Goal: Participate in discussion: Engage in conversation with other users on a specific topic

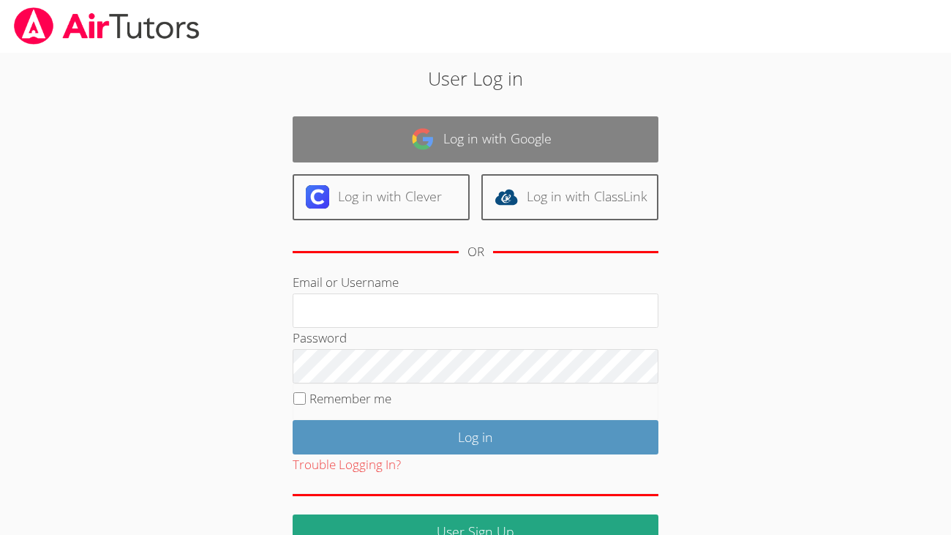
click at [505, 133] on link "Log in with Google" at bounding box center [476, 139] width 366 height 46
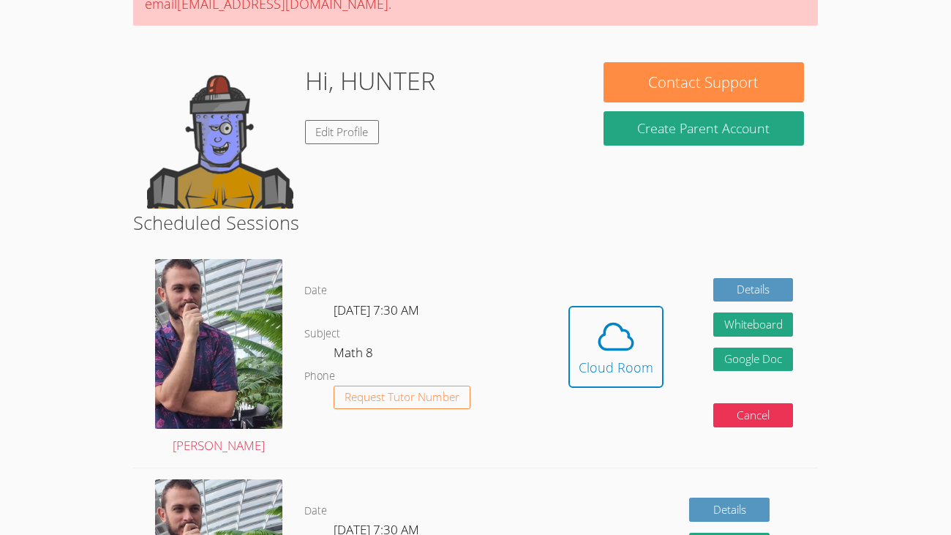
scroll to position [204, 0]
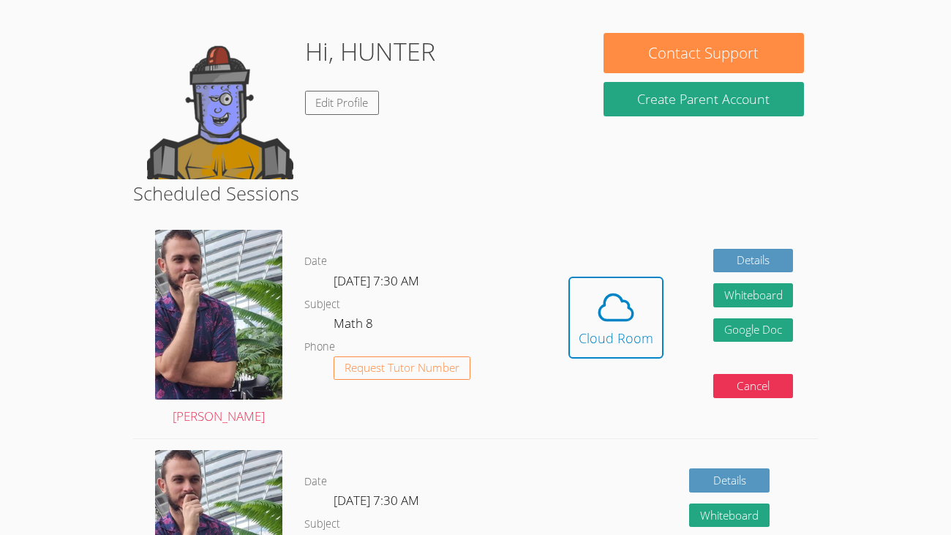
click at [622, 367] on link "Cloud Room" at bounding box center [615, 322] width 95 height 93
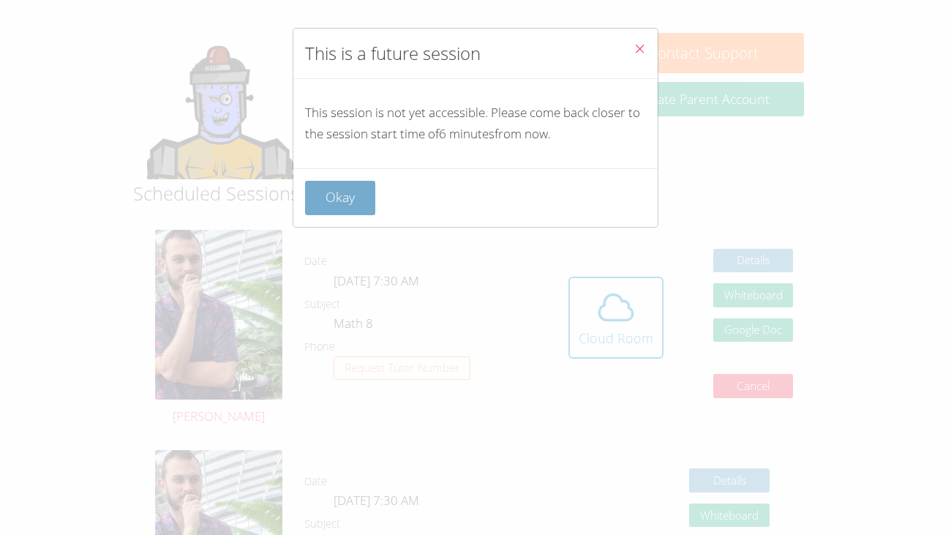
click at [340, 196] on button "Okay" at bounding box center [340, 198] width 70 height 34
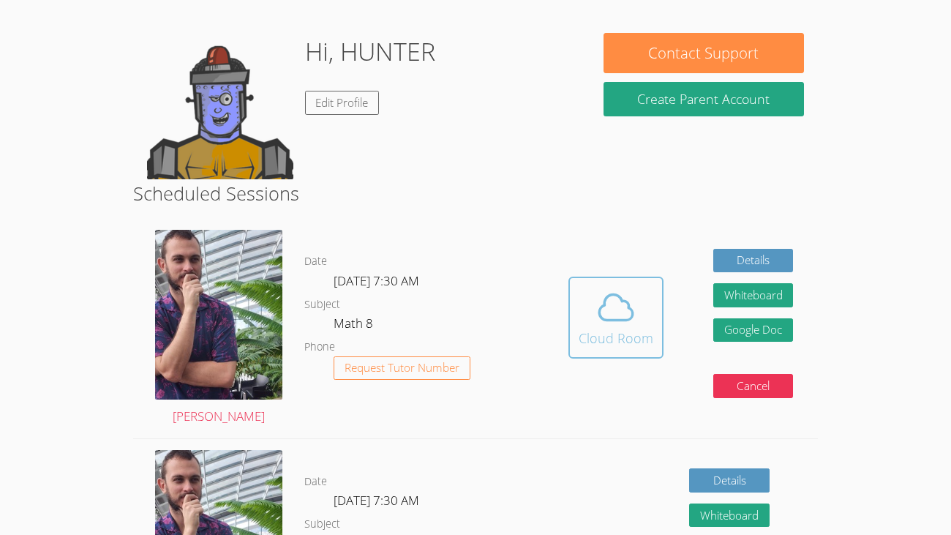
click at [620, 333] on div "Cloud Room" at bounding box center [615, 338] width 75 height 20
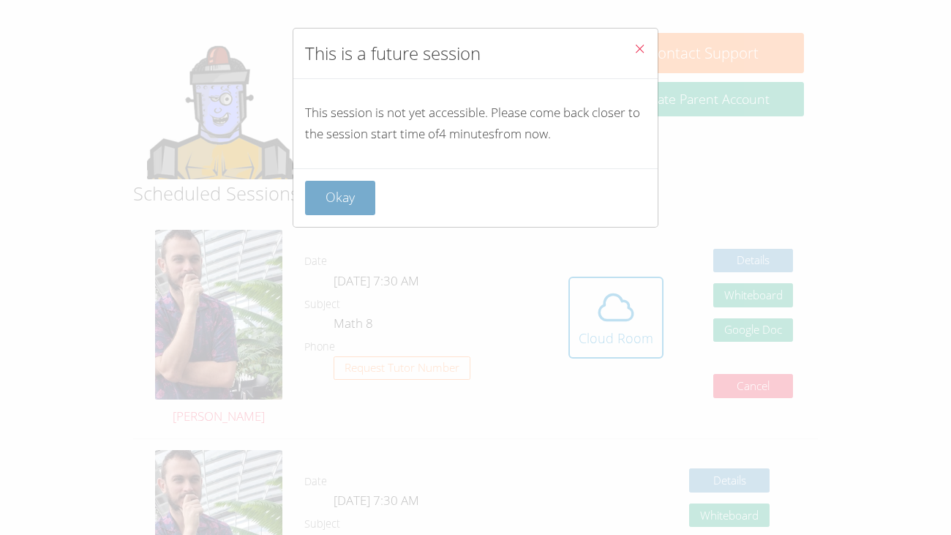
click at [342, 189] on button "Okay" at bounding box center [340, 198] width 70 height 34
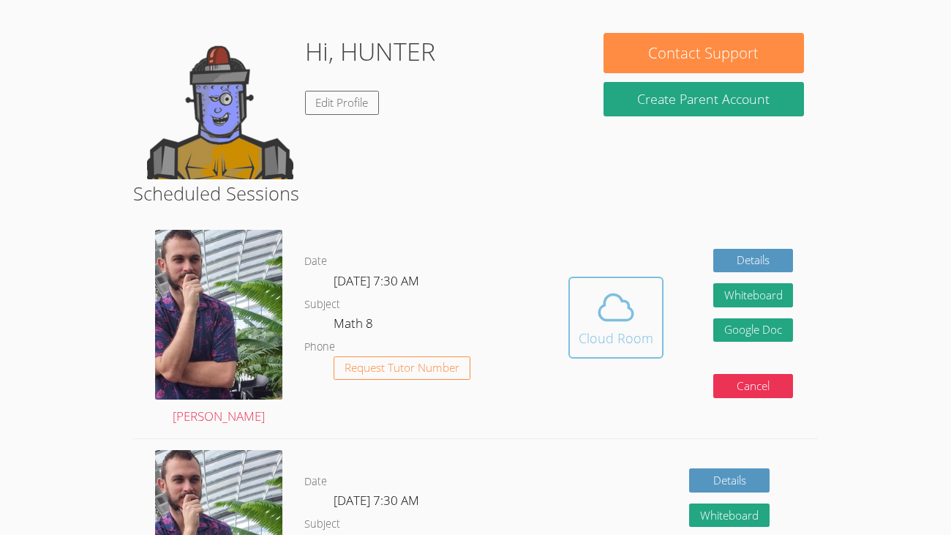
click at [623, 334] on div "Cloud Room" at bounding box center [615, 338] width 75 height 20
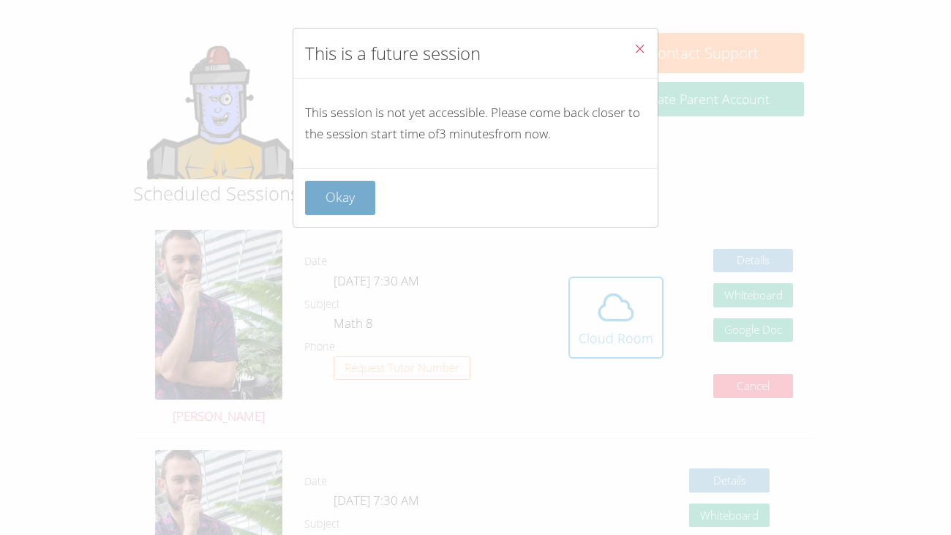
click at [327, 186] on button "Okay" at bounding box center [340, 198] width 70 height 34
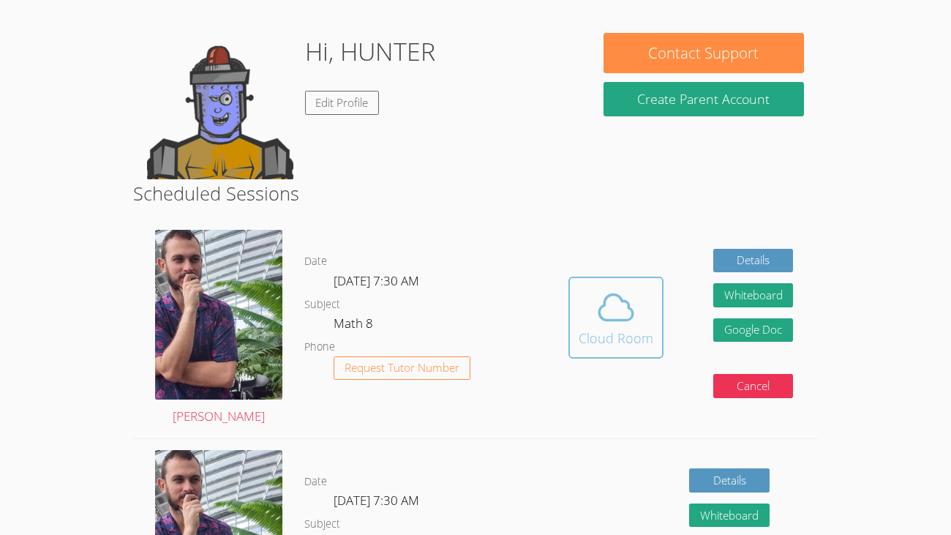
click at [611, 295] on icon at bounding box center [615, 307] width 41 height 41
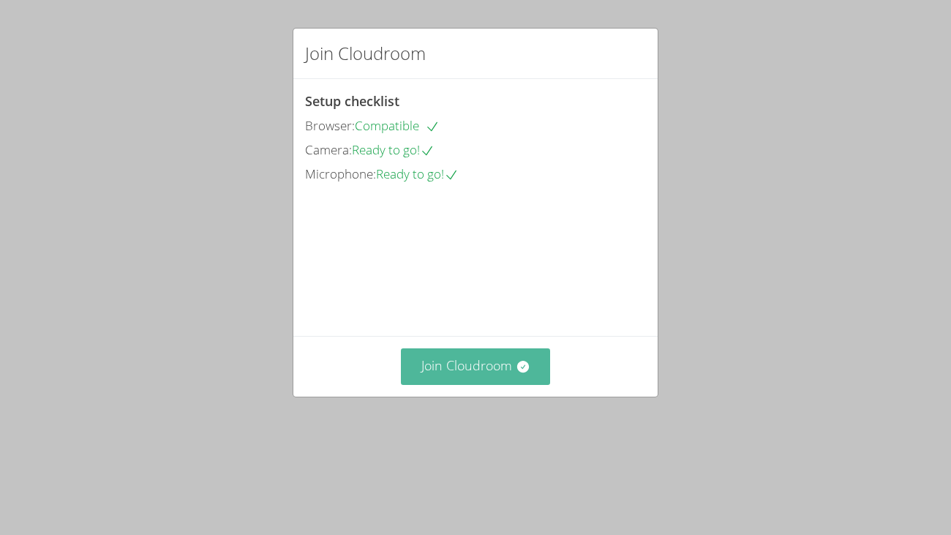
click at [527, 384] on button "Join Cloudroom" at bounding box center [476, 366] width 150 height 36
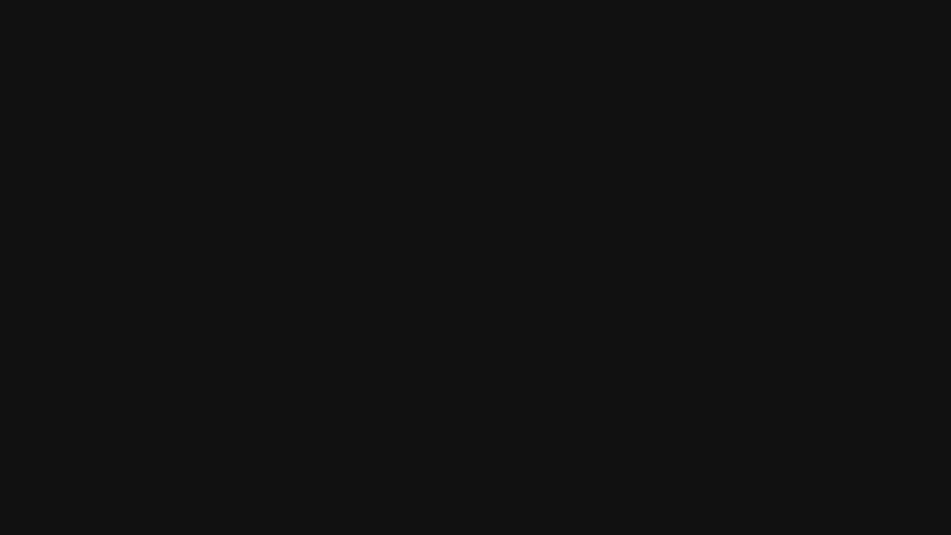
click at [284, 218] on video at bounding box center [278, 238] width 219 height 306
click at [273, 212] on video at bounding box center [278, 238] width 219 height 306
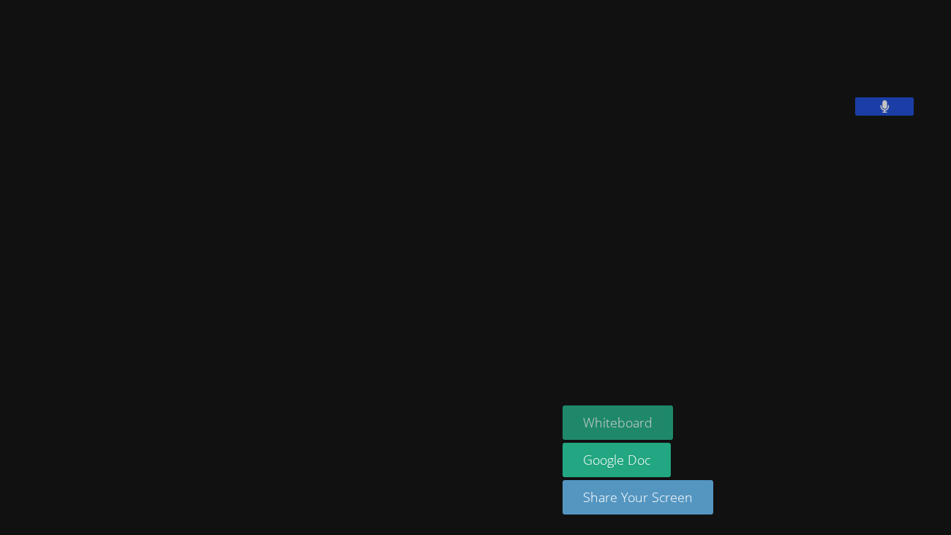
click at [654, 417] on button "Whiteboard" at bounding box center [617, 422] width 110 height 34
click at [388, 285] on video at bounding box center [278, 238] width 219 height 306
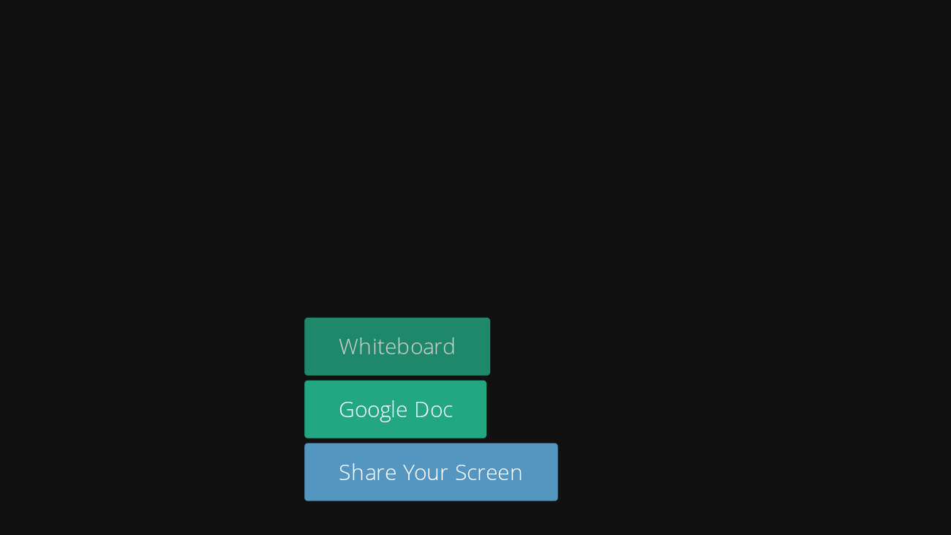
click at [611, 411] on button "Whiteboard" at bounding box center [617, 422] width 110 height 34
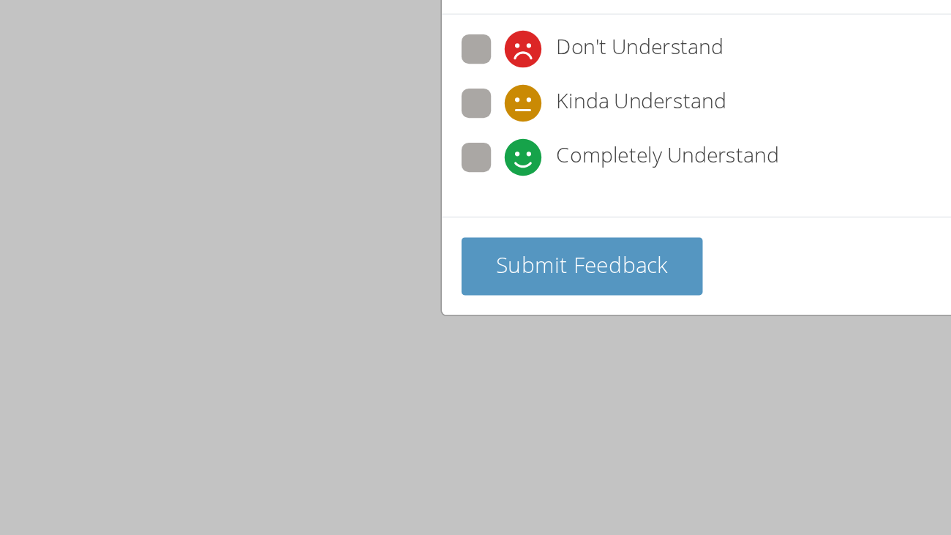
click at [331, 175] on span at bounding box center [331, 175] width 0 height 0
click at [331, 165] on input "Completely Understand" at bounding box center [337, 161] width 12 height 12
radio input "true"
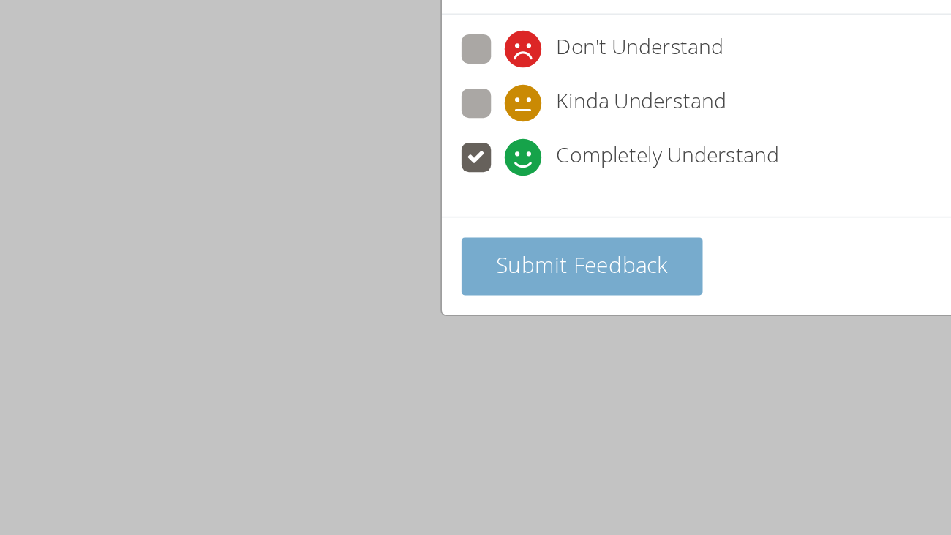
click at [332, 216] on button "Submit Feedback" at bounding box center [376, 228] width 143 height 34
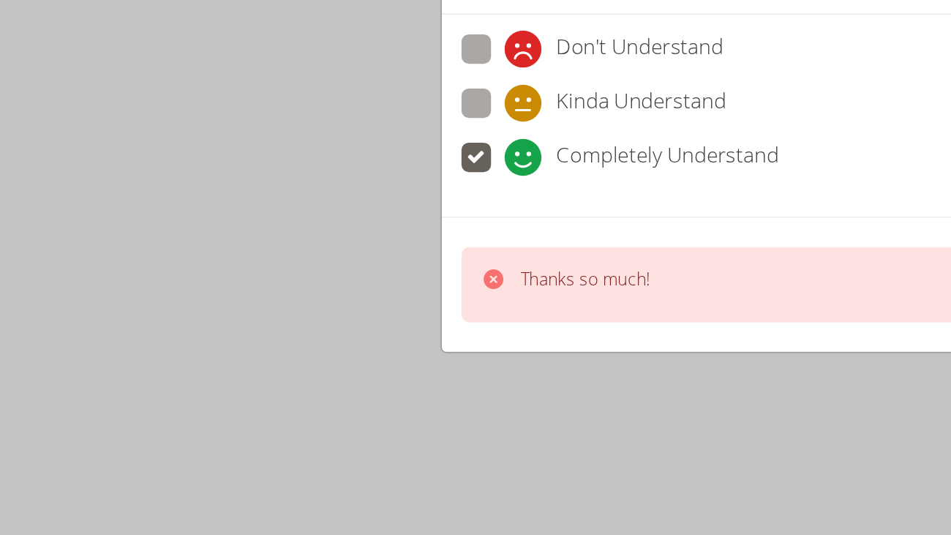
click at [213, 175] on div "How is your session going? Don't Understand Kinda Understand Completely Underst…" at bounding box center [475, 267] width 951 height 535
